Goal: Task Accomplishment & Management: Complete application form

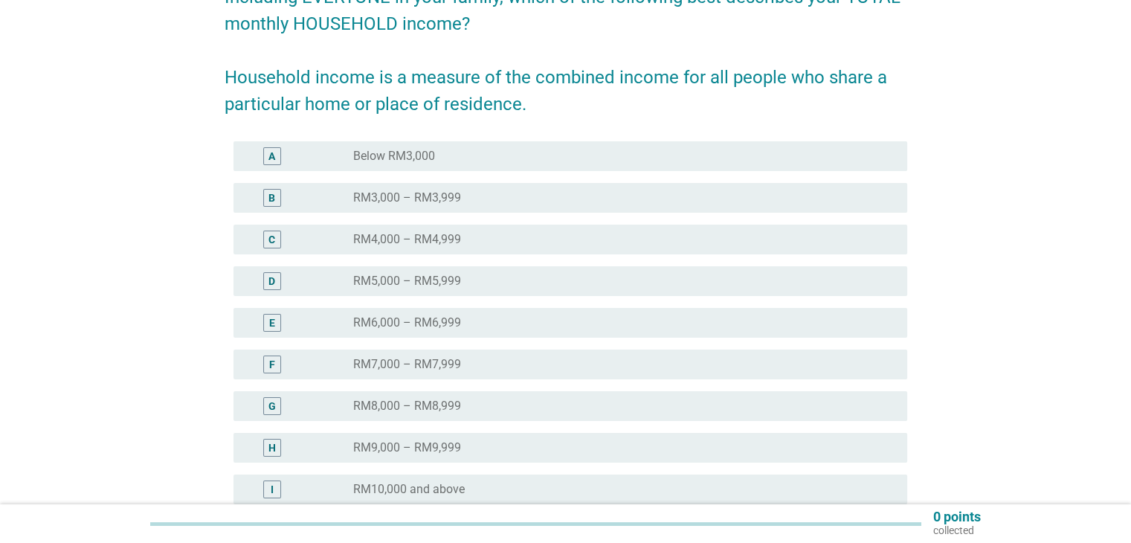
scroll to position [223, 0]
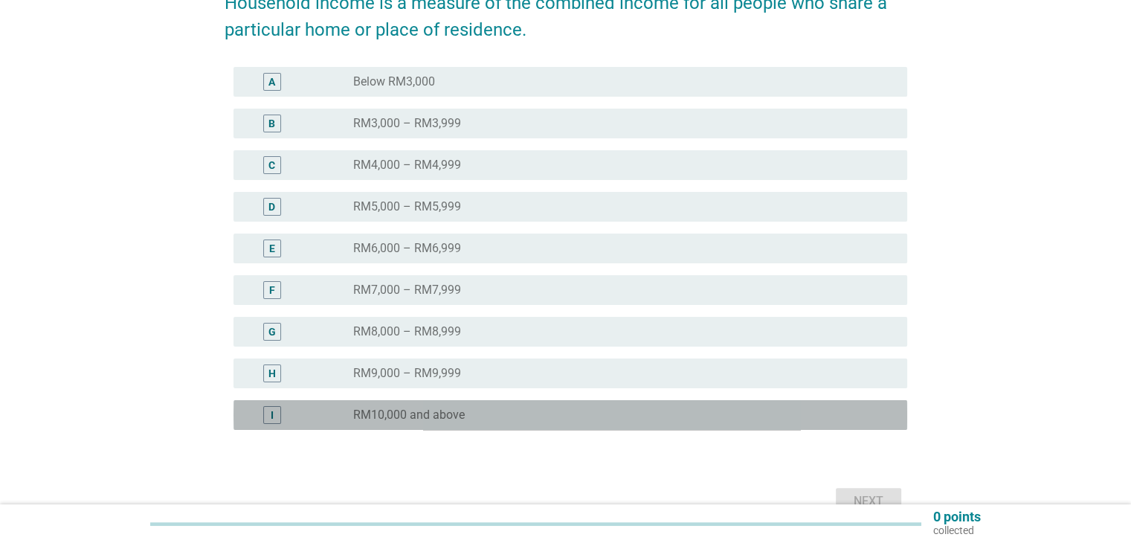
click at [440, 413] on label "RM10,000 and above" at bounding box center [409, 414] width 112 height 15
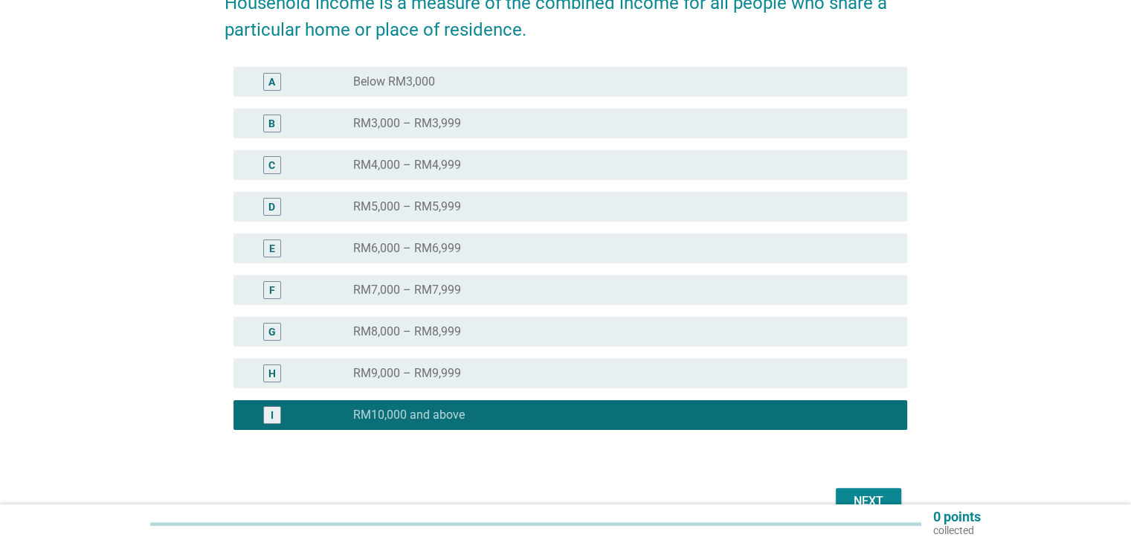
click at [862, 491] on button "Next" at bounding box center [868, 501] width 65 height 27
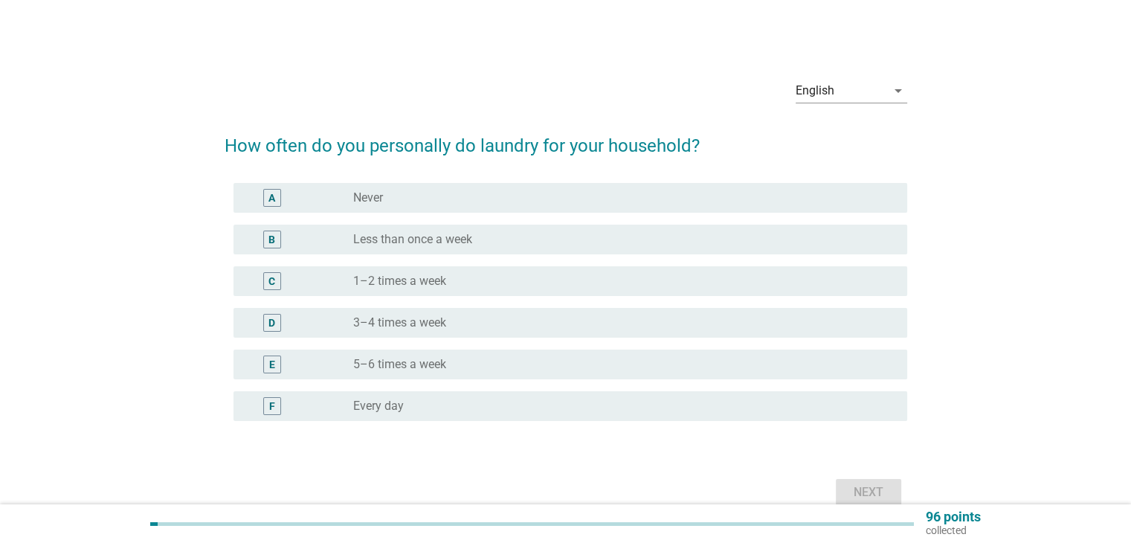
click at [462, 331] on div "radio_button_unchecked 3–4 times a week" at bounding box center [623, 323] width 541 height 18
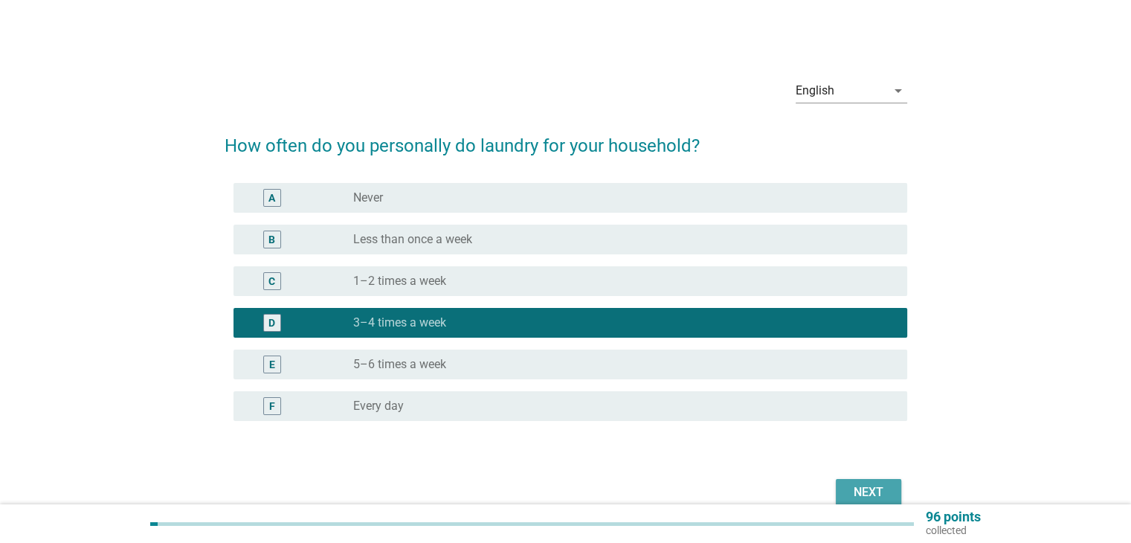
click at [853, 492] on div "Next" at bounding box center [868, 492] width 42 height 18
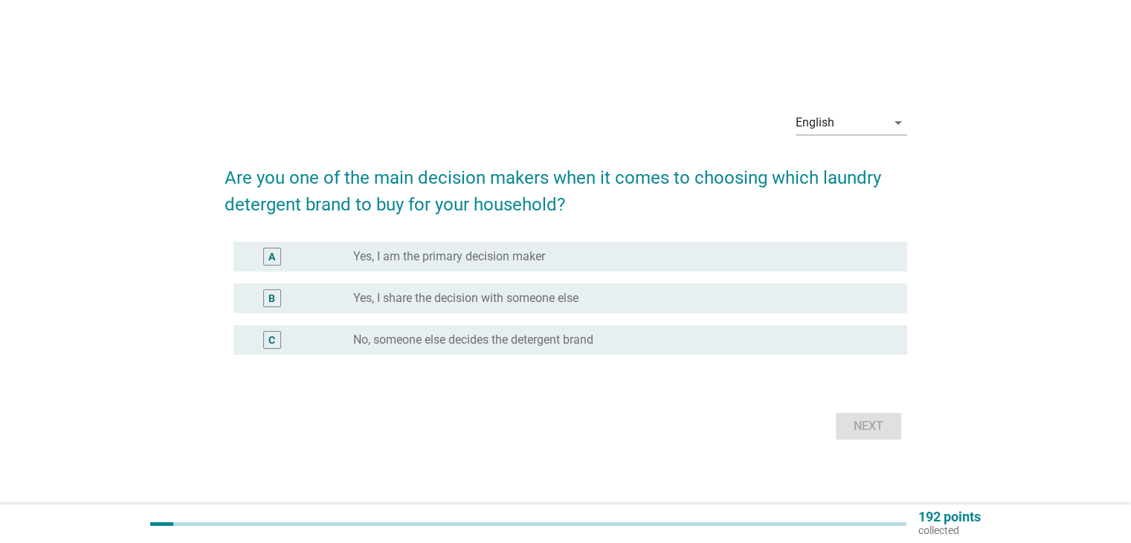
click at [413, 262] on label "Yes, I am the primary decision maker" at bounding box center [449, 256] width 192 height 15
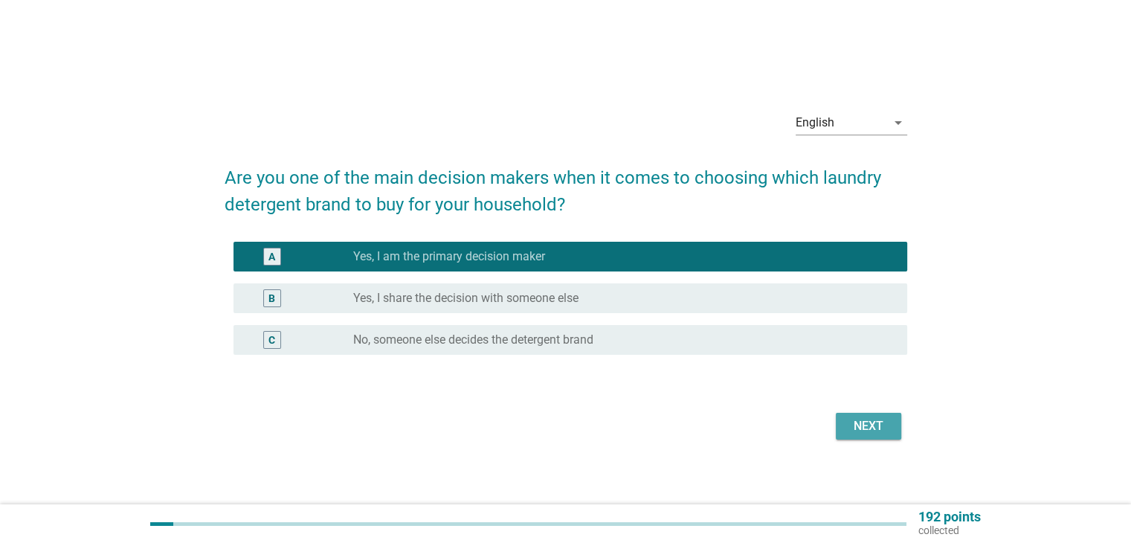
click at [859, 421] on div "Next" at bounding box center [868, 426] width 42 height 18
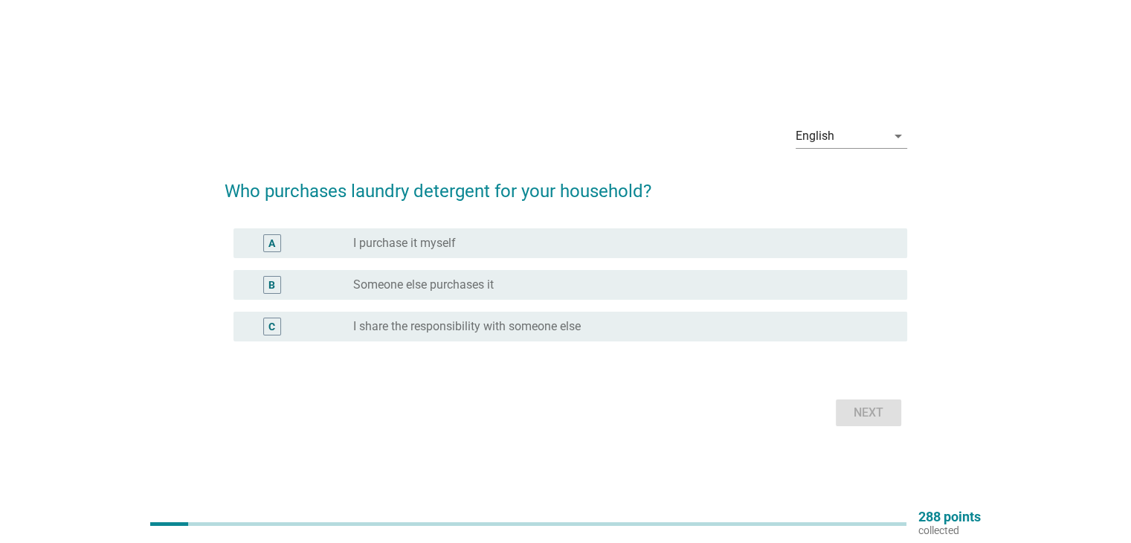
click at [579, 239] on div "radio_button_unchecked I purchase it myself" at bounding box center [617, 243] width 529 height 15
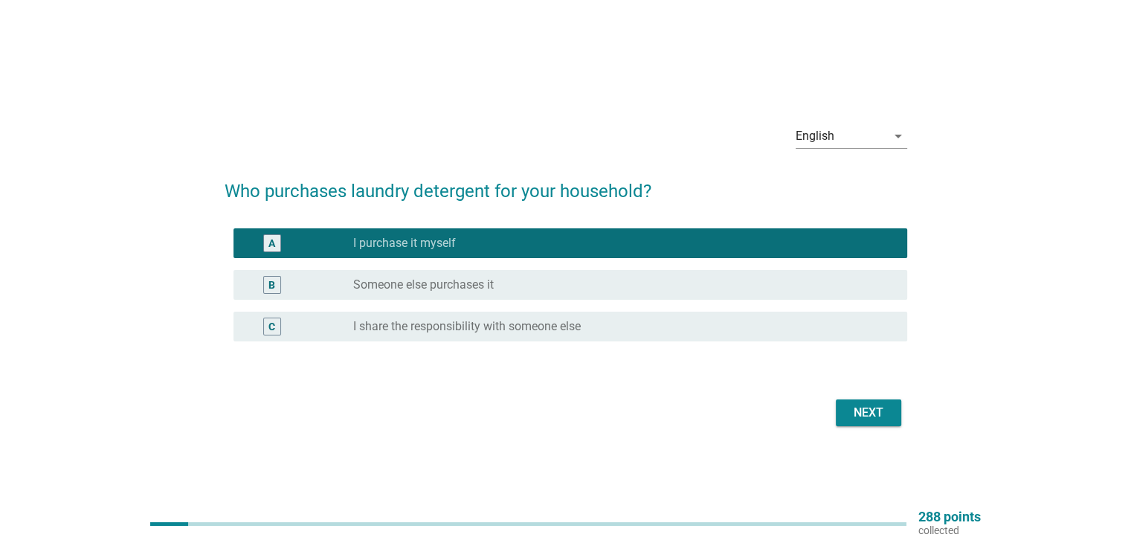
click at [853, 405] on div "Next" at bounding box center [868, 413] width 42 height 18
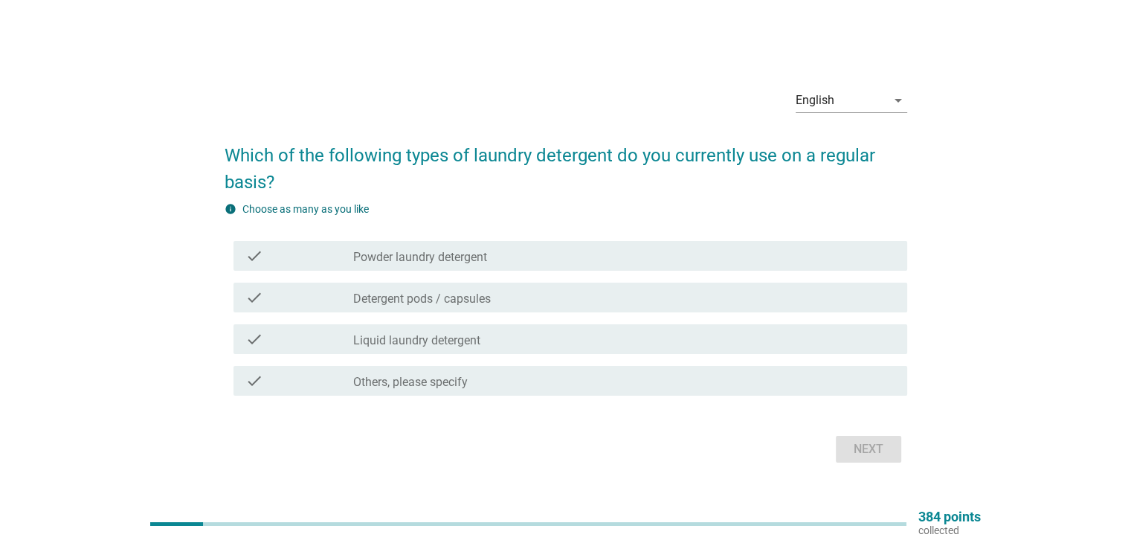
click at [516, 347] on div "check check_box_outline_blank Liquid laundry detergent" at bounding box center [570, 339] width 674 height 30
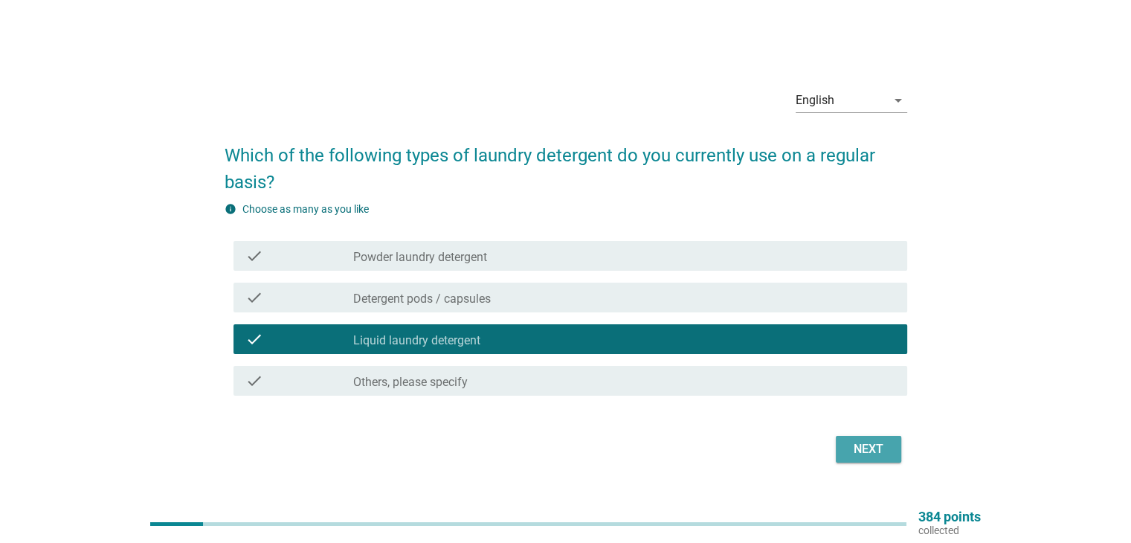
click at [871, 450] on div "Next" at bounding box center [868, 449] width 42 height 18
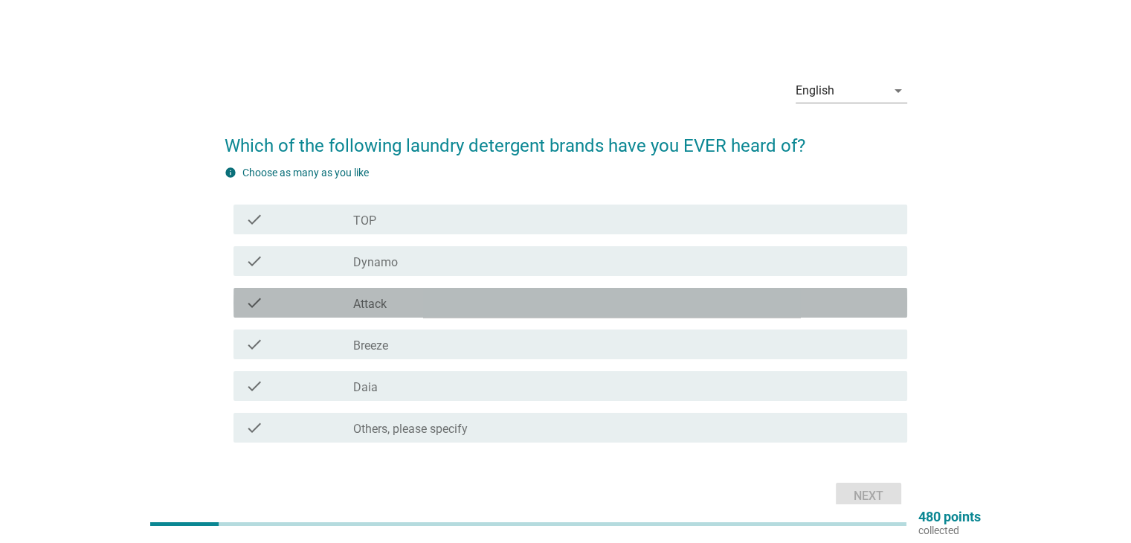
click at [534, 301] on div "check check_box_outline_blank Attack" at bounding box center [570, 303] width 674 height 30
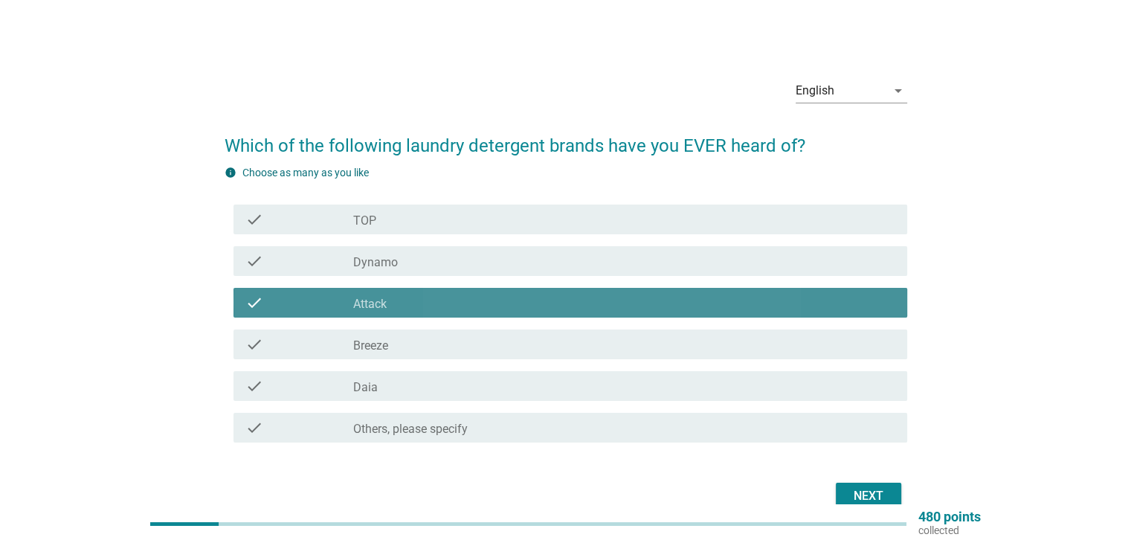
click at [502, 296] on div "check_box_outline_blank Attack" at bounding box center [623, 303] width 541 height 18
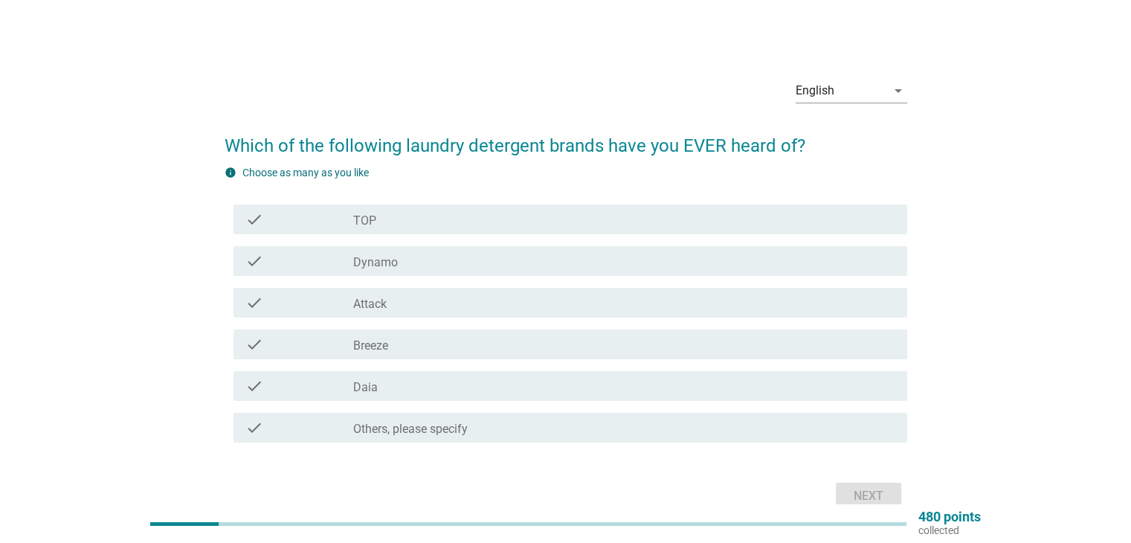
click at [500, 265] on div "check_box_outline_blank Dynamo" at bounding box center [623, 261] width 541 height 18
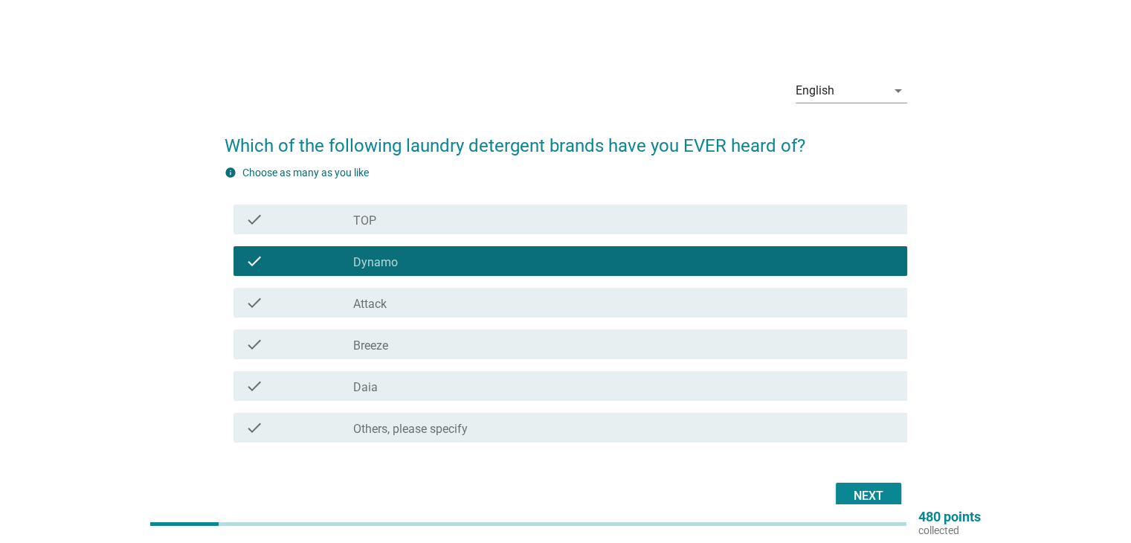
click at [495, 220] on div "check_box_outline_blank TOP" at bounding box center [623, 219] width 541 height 18
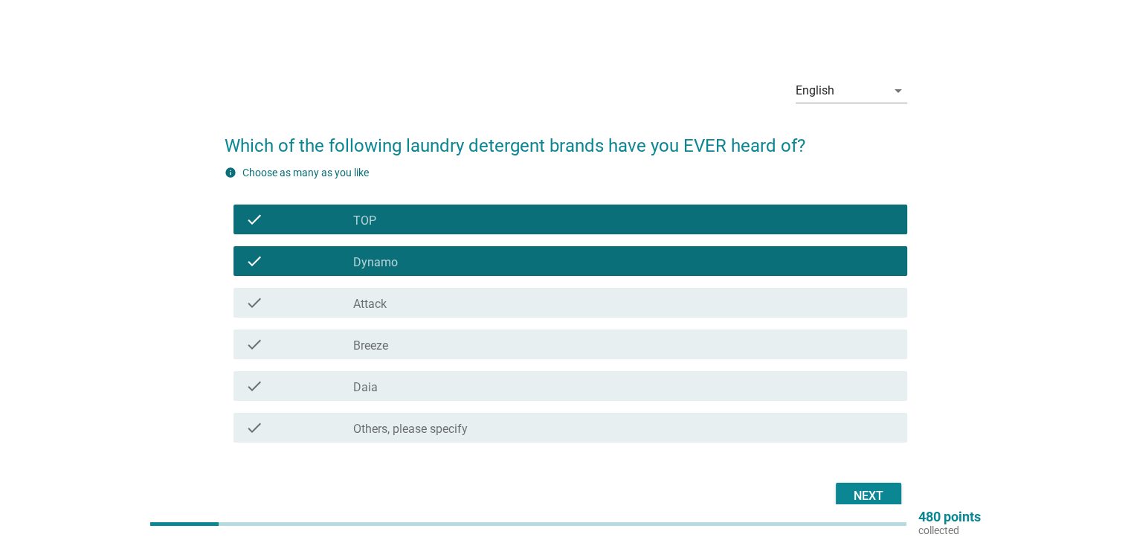
click at [462, 337] on div "check_box_outline_blank Breeze" at bounding box center [623, 344] width 541 height 18
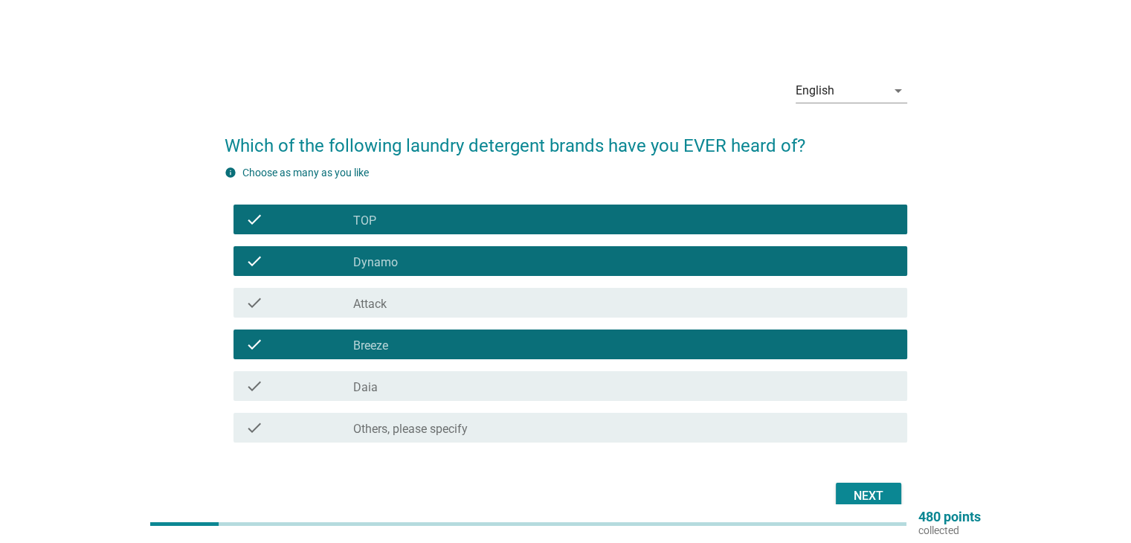
click at [462, 389] on div "check_box_outline_blank Daia" at bounding box center [623, 386] width 541 height 18
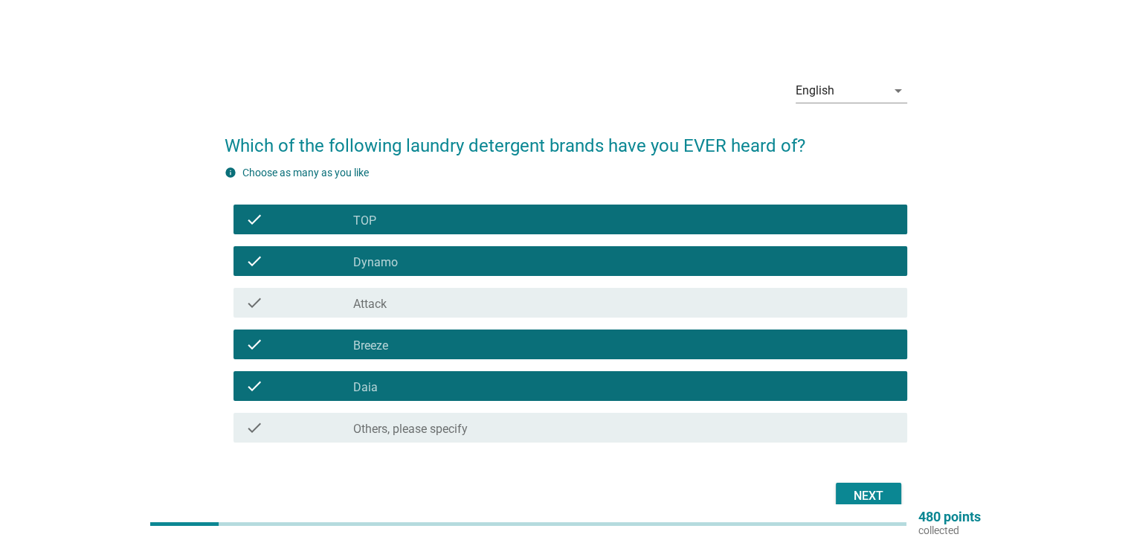
click at [850, 494] on div "Next" at bounding box center [868, 496] width 42 height 18
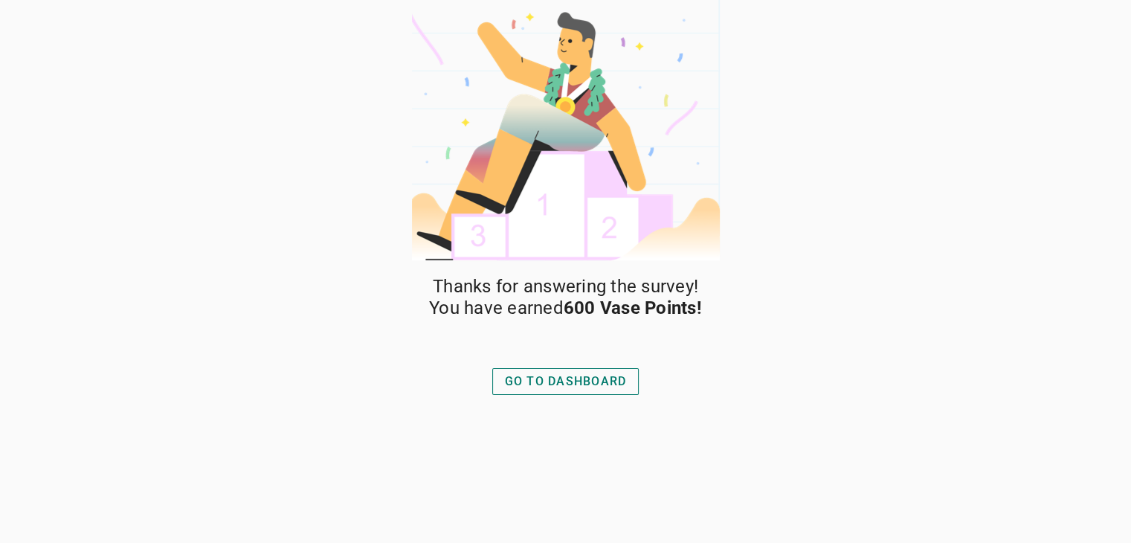
click at [590, 375] on div "GO TO DASHBOARD" at bounding box center [566, 381] width 122 height 18
